Goal: Navigation & Orientation: Understand site structure

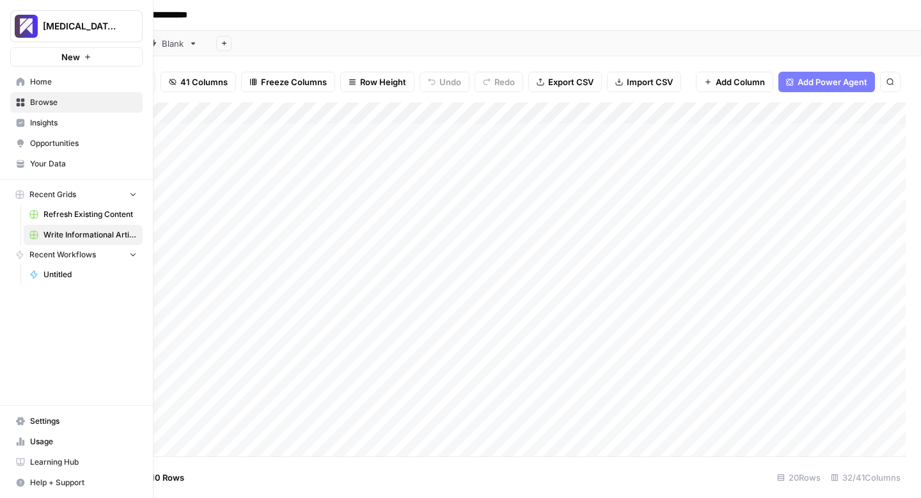
click at [30, 437] on span "Usage" at bounding box center [83, 442] width 107 height 12
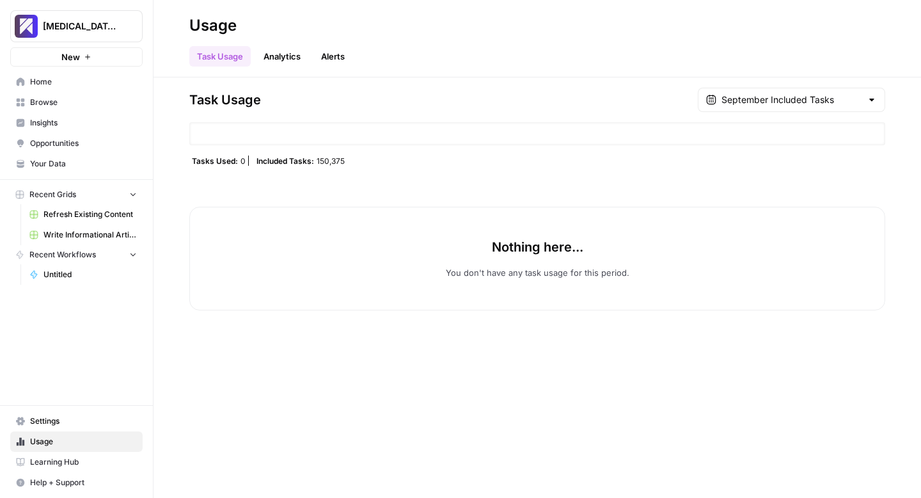
click at [280, 56] on link "Analytics" at bounding box center [282, 56] width 52 height 20
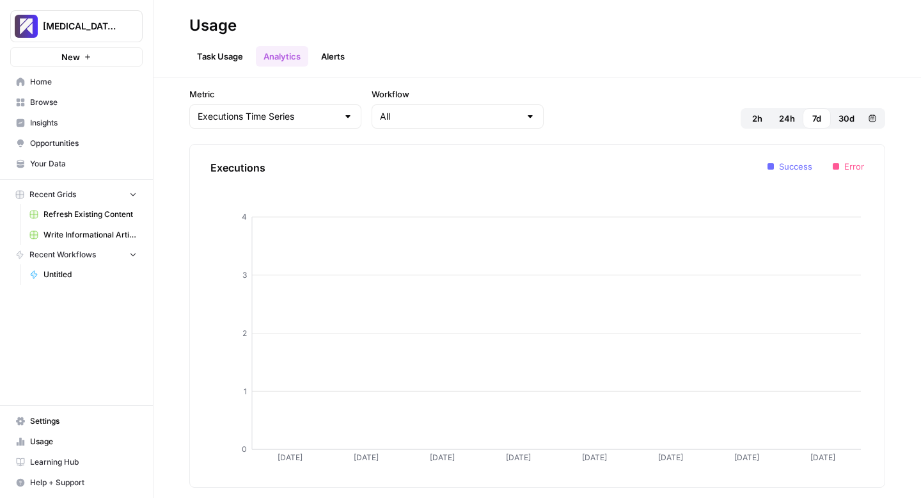
click at [331, 50] on button "Alerts" at bounding box center [332, 56] width 39 height 20
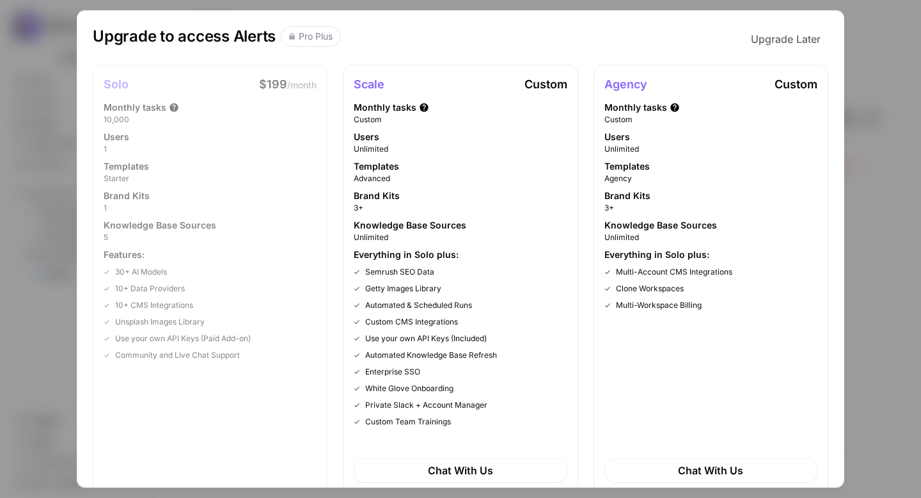
click at [909, 359] on div "Upgrade to access Alerts Pro Plus Upgrade Later Solo $199 /month Monthly tasks …" at bounding box center [460, 249] width 921 height 498
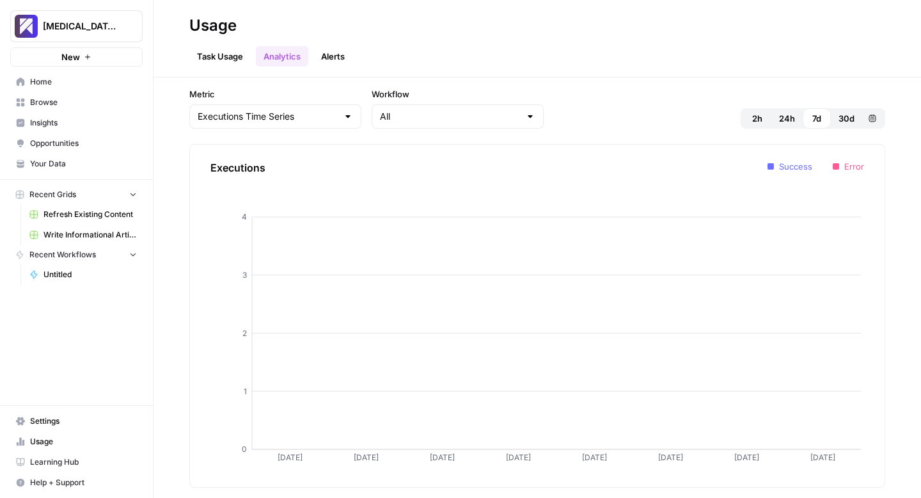
click at [215, 56] on link "Task Usage" at bounding box center [219, 56] width 61 height 20
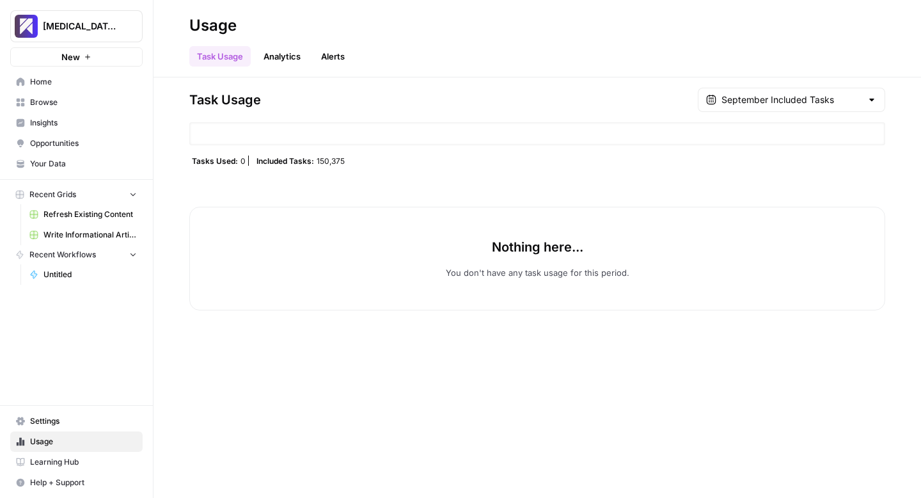
click at [48, 420] on span "Settings" at bounding box center [83, 421] width 107 height 12
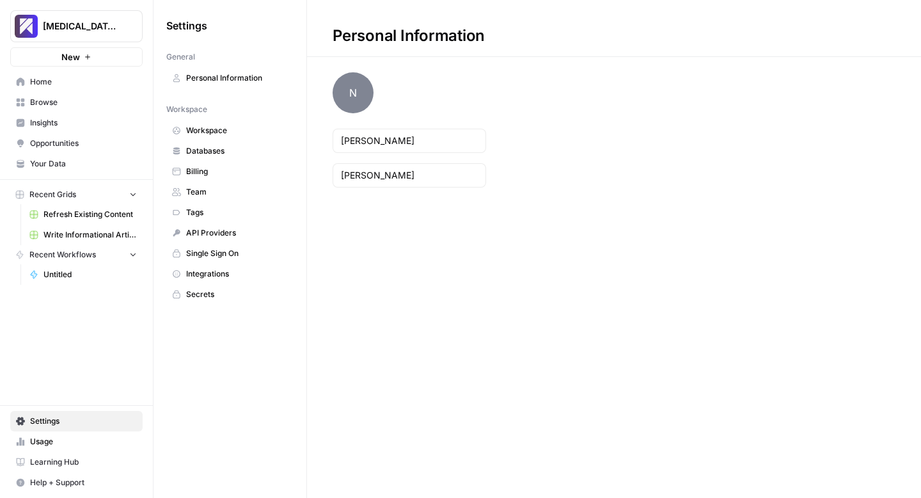
click at [209, 133] on span "Workspace" at bounding box center [237, 131] width 102 height 12
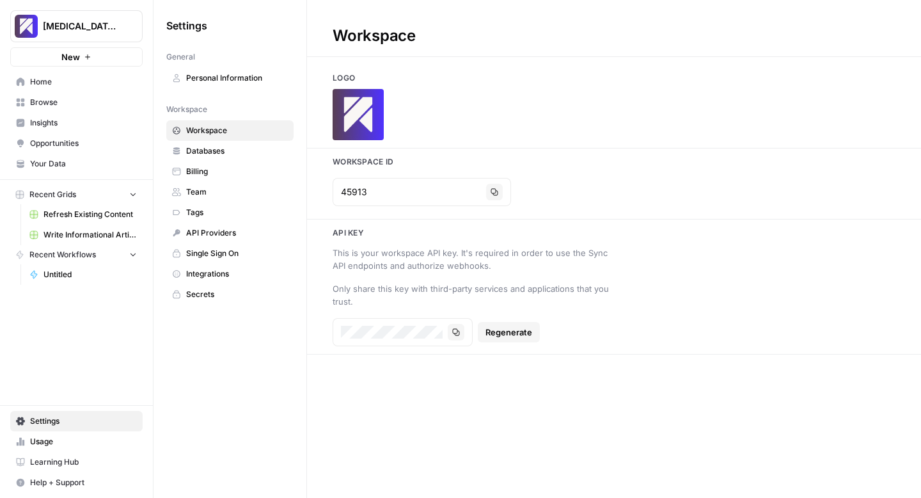
click at [207, 148] on span "Databases" at bounding box center [237, 151] width 102 height 12
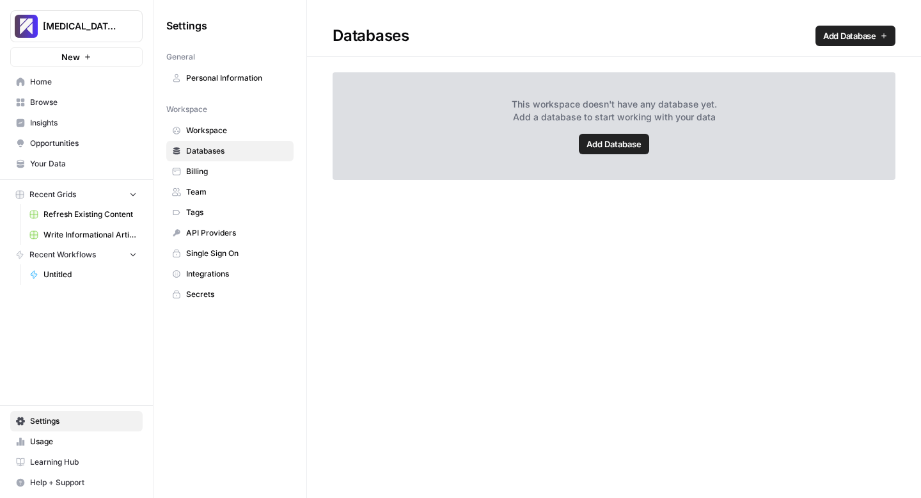
click at [207, 195] on span "Team" at bounding box center [237, 192] width 102 height 12
